Goal: Task Accomplishment & Management: Manage account settings

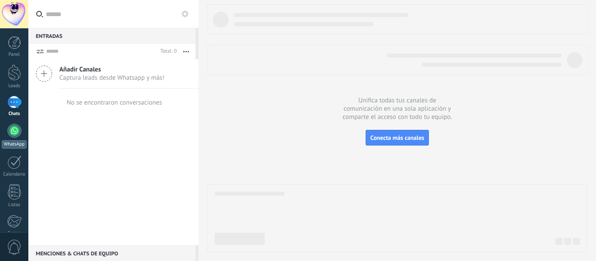
click at [11, 131] on div at bounding box center [14, 131] width 14 height 14
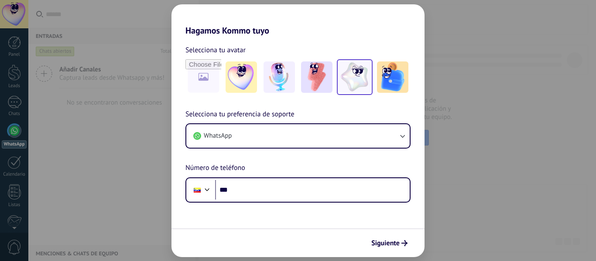
click at [360, 86] on img at bounding box center [354, 77] width 31 height 31
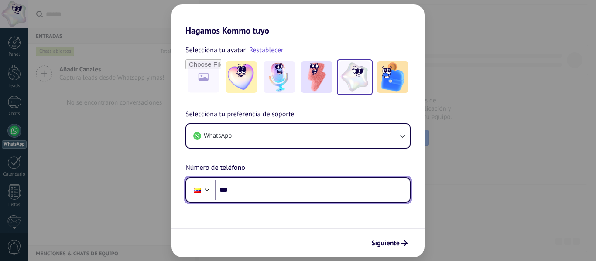
click at [254, 194] on input "***" at bounding box center [312, 190] width 195 height 20
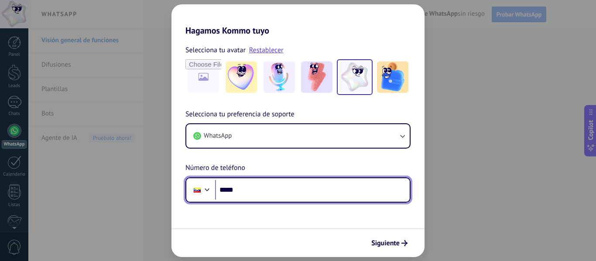
click at [273, 189] on input "*****" at bounding box center [312, 190] width 195 height 20
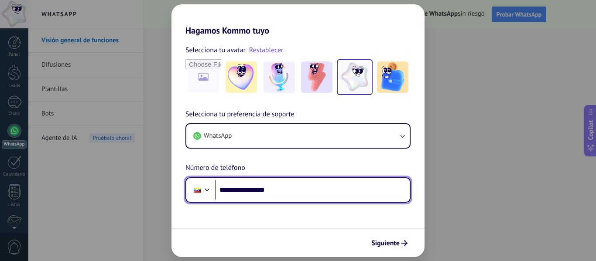
click at [222, 190] on input "**********" at bounding box center [312, 190] width 195 height 20
type input "**********"
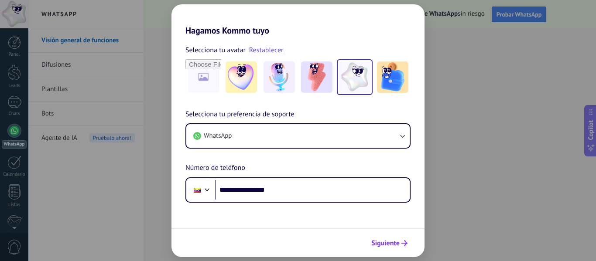
click at [393, 246] on span "Siguiente" at bounding box center [386, 244] width 28 height 6
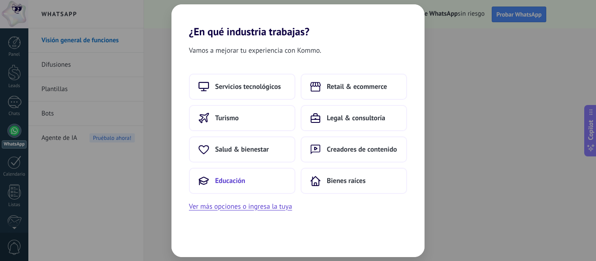
click at [235, 178] on span "Educación" at bounding box center [230, 181] width 30 height 9
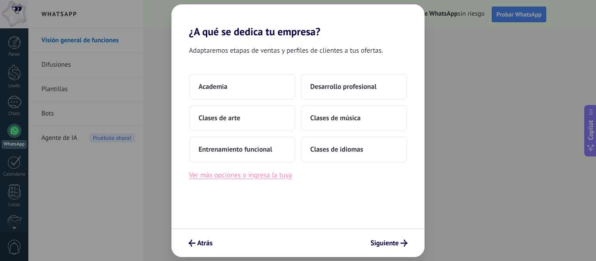
click at [265, 176] on button "Ver más opciones o ingresa la tuya" at bounding box center [240, 175] width 103 height 11
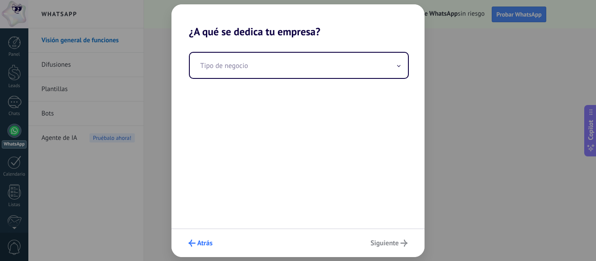
click at [193, 241] on icon "submit" at bounding box center [192, 243] width 7 height 7
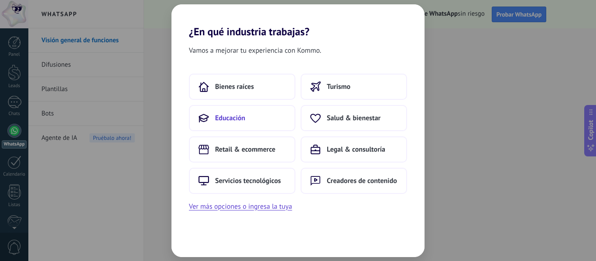
click at [272, 117] on button "Educación" at bounding box center [242, 118] width 107 height 26
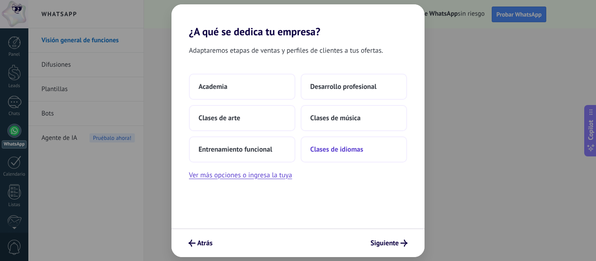
click at [336, 153] on span "Clases de idiomas" at bounding box center [336, 149] width 53 height 9
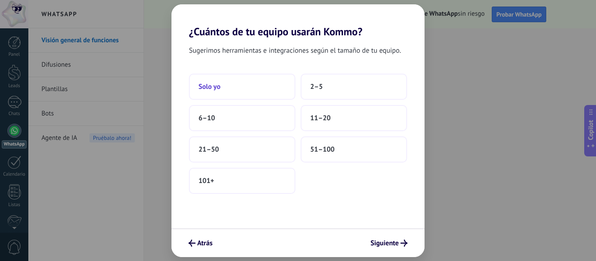
click at [274, 96] on button "Solo yo" at bounding box center [242, 87] width 107 height 26
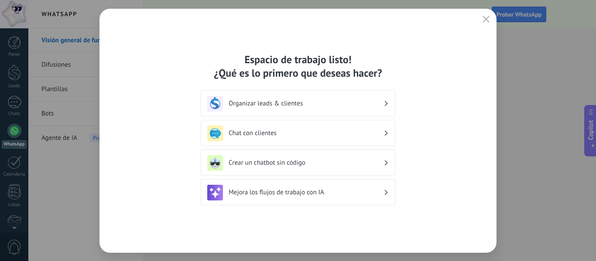
click at [290, 163] on h3 "Crear un chatbot sin código" at bounding box center [306, 163] width 155 height 8
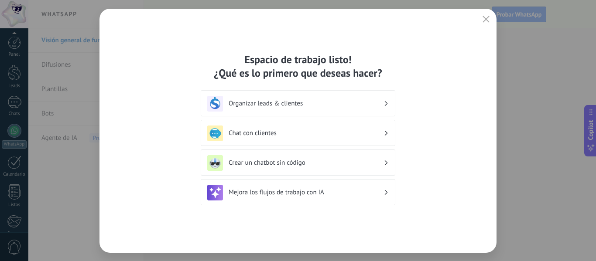
scroll to position [102, 0]
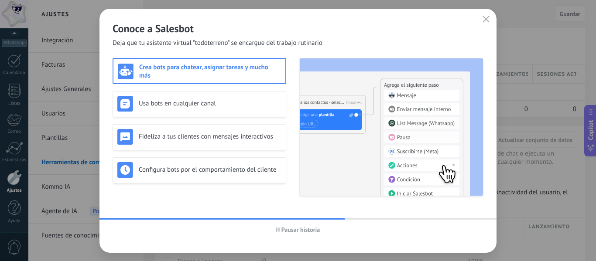
click at [282, 232] on span "Pausar historia" at bounding box center [301, 230] width 39 height 6
click at [281, 232] on span "Iniciar historia" at bounding box center [298, 230] width 43 height 6
click at [212, 66] on h3 "Crea bots para chatear, asignar tareas y mucho más" at bounding box center [210, 71] width 142 height 17
click at [208, 75] on h3 "Crea bots para chatear, asignar tareas y mucho más" at bounding box center [210, 71] width 142 height 17
click at [203, 82] on div "Crea bots para chatear, asignar tareas y mucho más" at bounding box center [200, 71] width 174 height 26
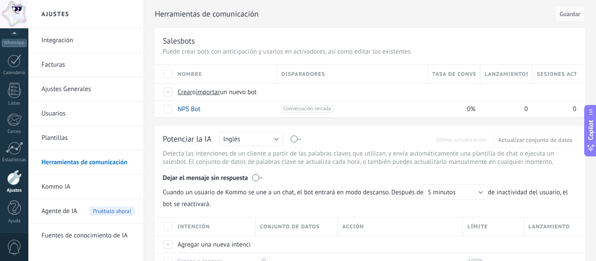
scroll to position [5, 0]
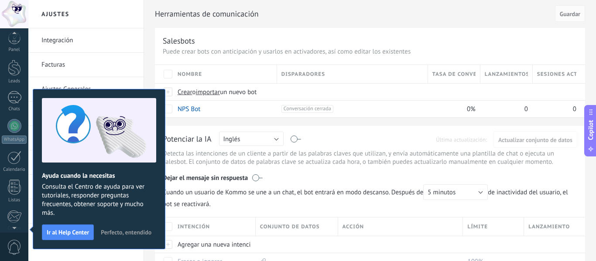
click at [121, 234] on span "Perfecto, entendido" at bounding box center [126, 233] width 51 height 6
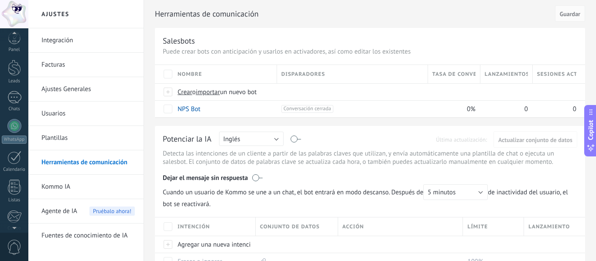
click at [195, 79] on div "Nombre" at bounding box center [224, 74] width 103 height 18
click at [196, 73] on span "Nombre" at bounding box center [190, 74] width 24 height 8
click at [203, 73] on div "Nombre" at bounding box center [224, 74] width 103 height 18
click at [196, 72] on span "Nombre" at bounding box center [190, 74] width 24 height 8
click at [189, 75] on span "Nombre" at bounding box center [190, 74] width 24 height 8
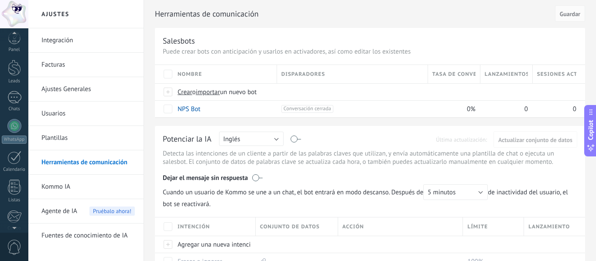
click at [189, 75] on span "Nombre" at bounding box center [190, 74] width 24 height 8
click at [220, 67] on div "Nombre" at bounding box center [224, 74] width 103 height 18
click at [204, 75] on div "Nombre" at bounding box center [224, 74] width 103 height 18
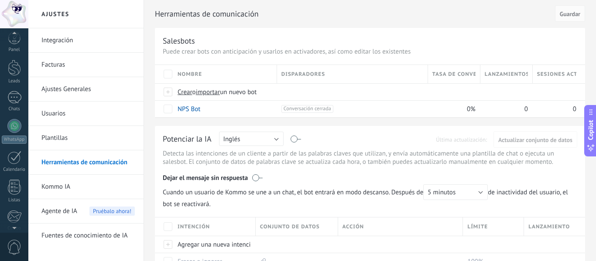
click at [201, 73] on span "Nombre" at bounding box center [190, 74] width 24 height 8
click at [286, 70] on span "Disparadores" at bounding box center [304, 74] width 44 height 8
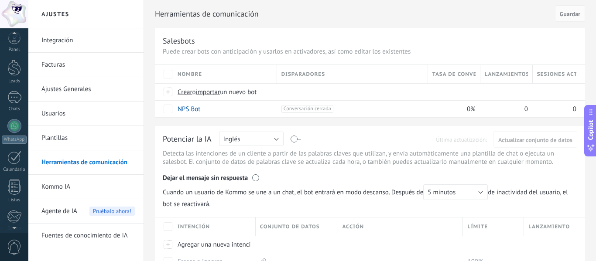
click at [313, 75] on span "Disparadores" at bounding box center [304, 74] width 44 height 8
click at [332, 76] on div "Disparadores" at bounding box center [352, 74] width 151 height 18
drag, startPoint x: 324, startPoint y: 76, endPoint x: 254, endPoint y: 77, distance: 70.3
click at [257, 78] on div "Nombre Disparadores Tasa de conversión Lanzamientos totales Sesiones activas" at bounding box center [370, 74] width 430 height 18
drag, startPoint x: 236, startPoint y: 74, endPoint x: 186, endPoint y: 70, distance: 49.9
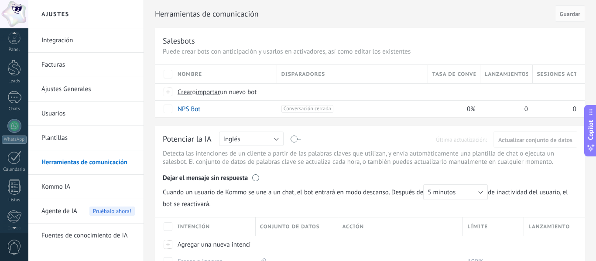
click at [186, 70] on div "Nombre" at bounding box center [224, 74] width 103 height 18
click at [196, 78] on span "Nombre" at bounding box center [190, 74] width 24 height 8
click at [198, 74] on span "Nombre" at bounding box center [190, 74] width 24 height 8
click at [204, 108] on span at bounding box center [207, 109] width 9 height 9
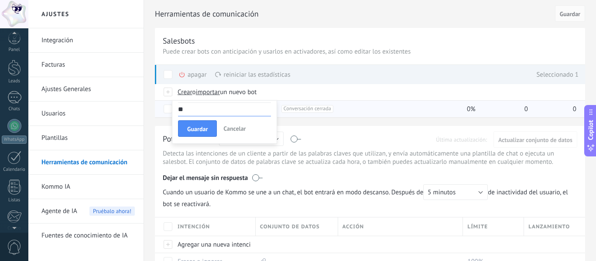
type input "*"
type input "*******"
click at [209, 127] on button "Guardar" at bounding box center [197, 128] width 39 height 17
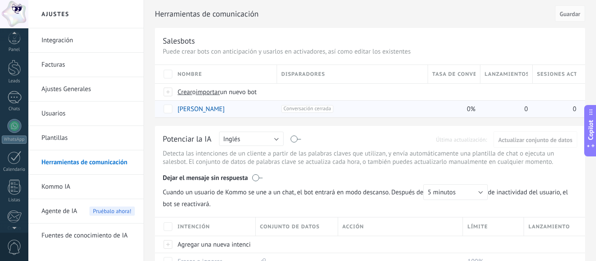
click at [299, 110] on span "Conversación cerrada +0" at bounding box center [308, 109] width 52 height 8
click at [300, 72] on span "Disparadores" at bounding box center [304, 74] width 44 height 8
click at [295, 139] on label at bounding box center [296, 139] width 10 height 0
click at [278, 138] on button "Inglés" at bounding box center [251, 139] width 65 height 14
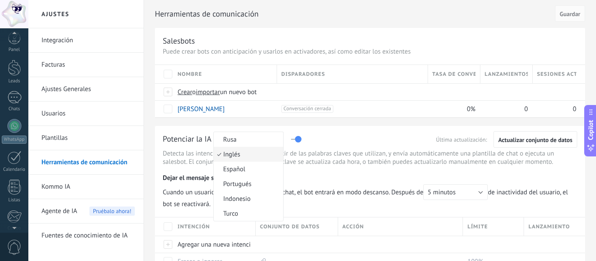
click at [318, 202] on span "Cuando un usuario de Kommo se une a un chat, el bot entrará en modo descanso. D…" at bounding box center [370, 197] width 415 height 24
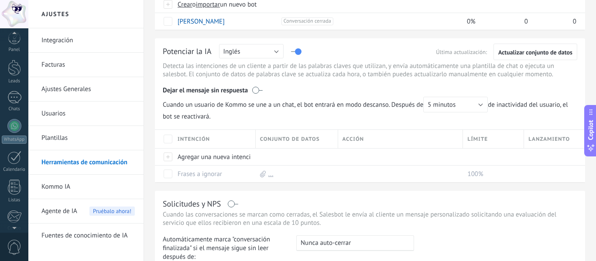
scroll to position [110, 0]
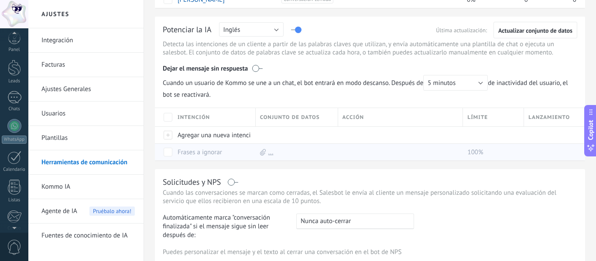
click at [244, 146] on div "Frases a ignorar" at bounding box center [212, 152] width 78 height 17
click at [179, 152] on link "Frases a ignorar" at bounding box center [200, 152] width 45 height 8
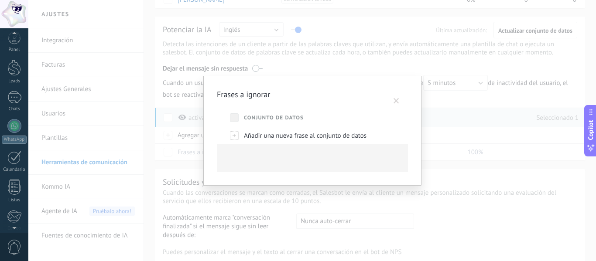
click at [249, 120] on span "Conjunto de datos" at bounding box center [274, 118] width 60 height 8
click at [233, 136] on div at bounding box center [235, 136] width 10 height 8
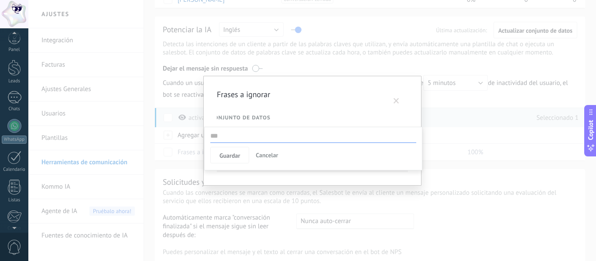
click at [394, 96] on span at bounding box center [396, 101] width 14 height 15
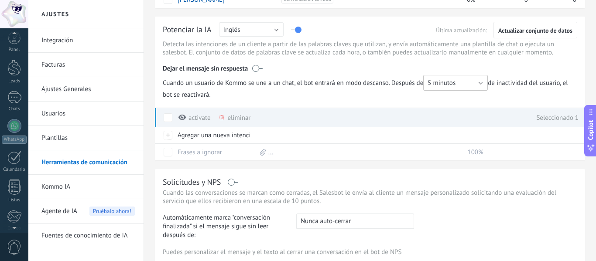
click at [454, 85] on span "5 minutos" at bounding box center [442, 83] width 28 height 8
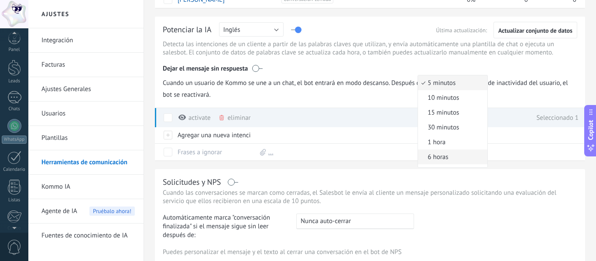
click at [458, 153] on span "6 horas" at bounding box center [451, 157] width 67 height 8
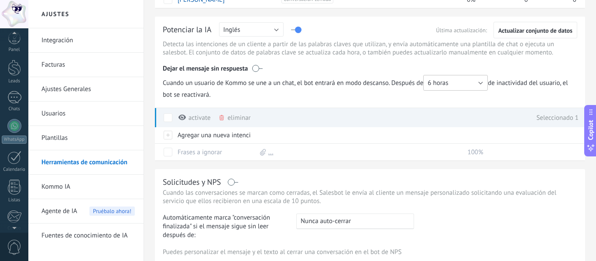
click at [475, 84] on button "6 horas" at bounding box center [455, 83] width 65 height 16
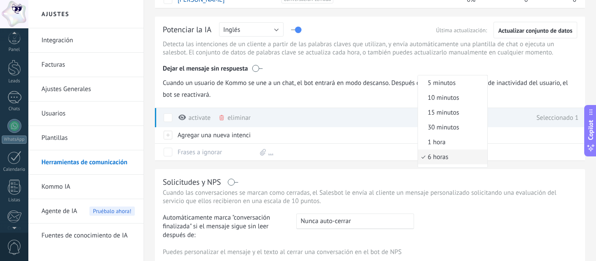
scroll to position [12, 0]
click at [457, 115] on span "30 minutos" at bounding box center [451, 116] width 67 height 8
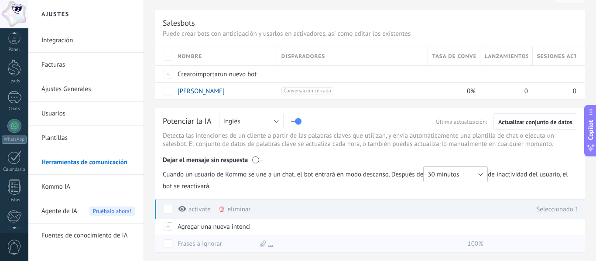
scroll to position [0, 0]
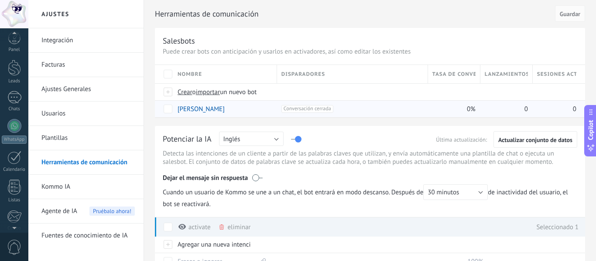
click at [466, 110] on div "0%" at bounding box center [452, 109] width 48 height 17
click at [298, 107] on span "Conversación cerrada +0" at bounding box center [308, 109] width 52 height 8
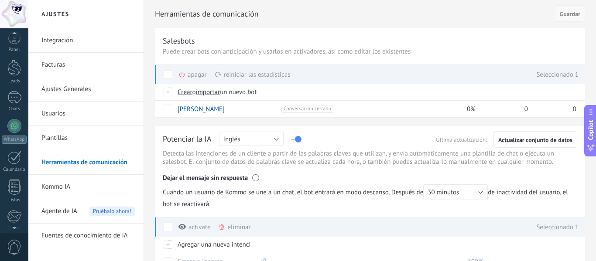
click at [572, 15] on span "Guardar" at bounding box center [570, 14] width 21 height 6
click at [571, 14] on span "Guardar" at bounding box center [570, 14] width 21 height 6
click at [78, 39] on link "Integración" at bounding box center [87, 40] width 93 height 24
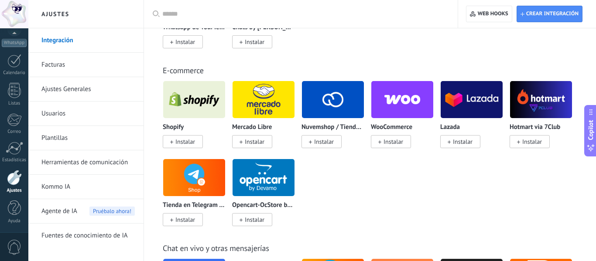
scroll to position [554, 0]
